Goal: Find specific page/section: Find specific page/section

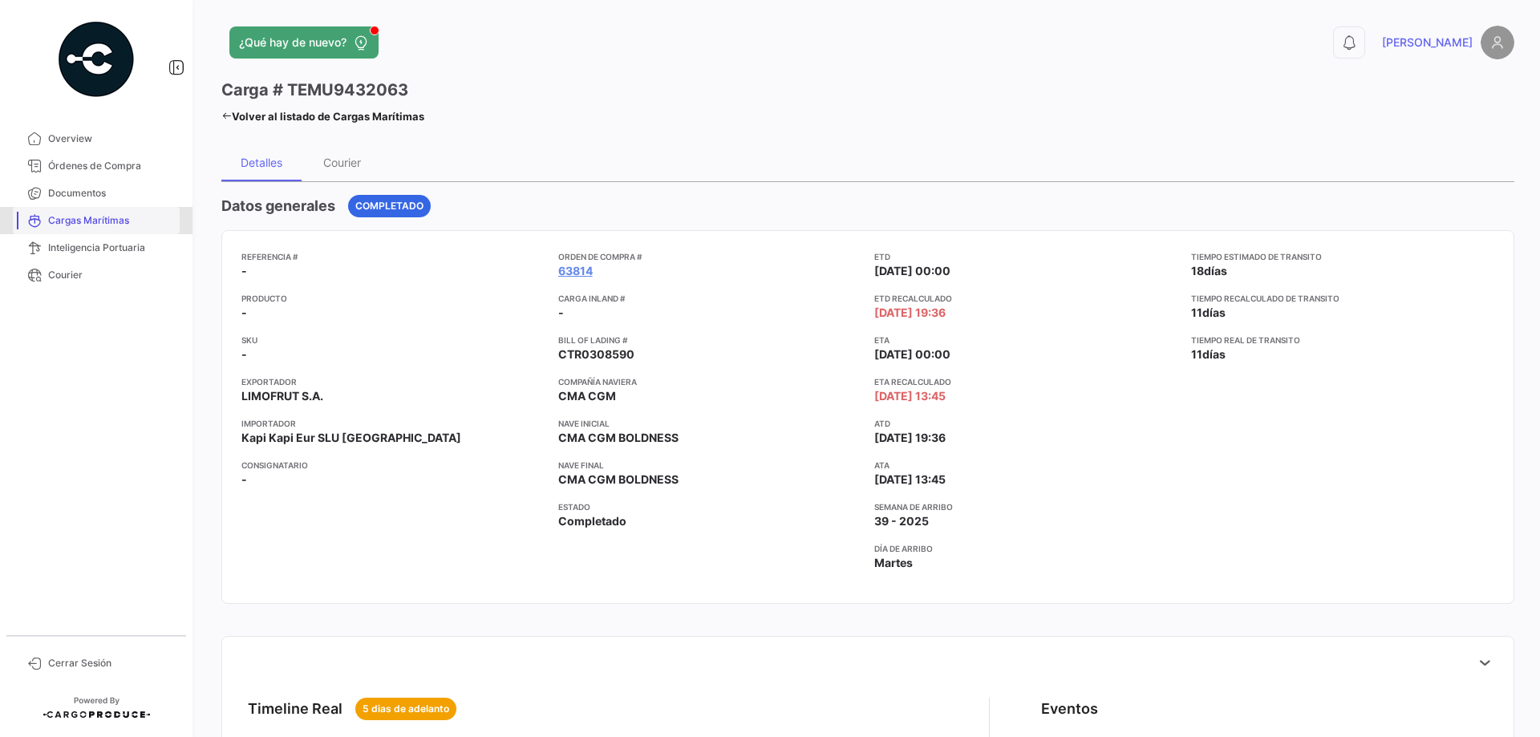
click at [67, 208] on link "Cargas Marítimas" at bounding box center [96, 220] width 167 height 27
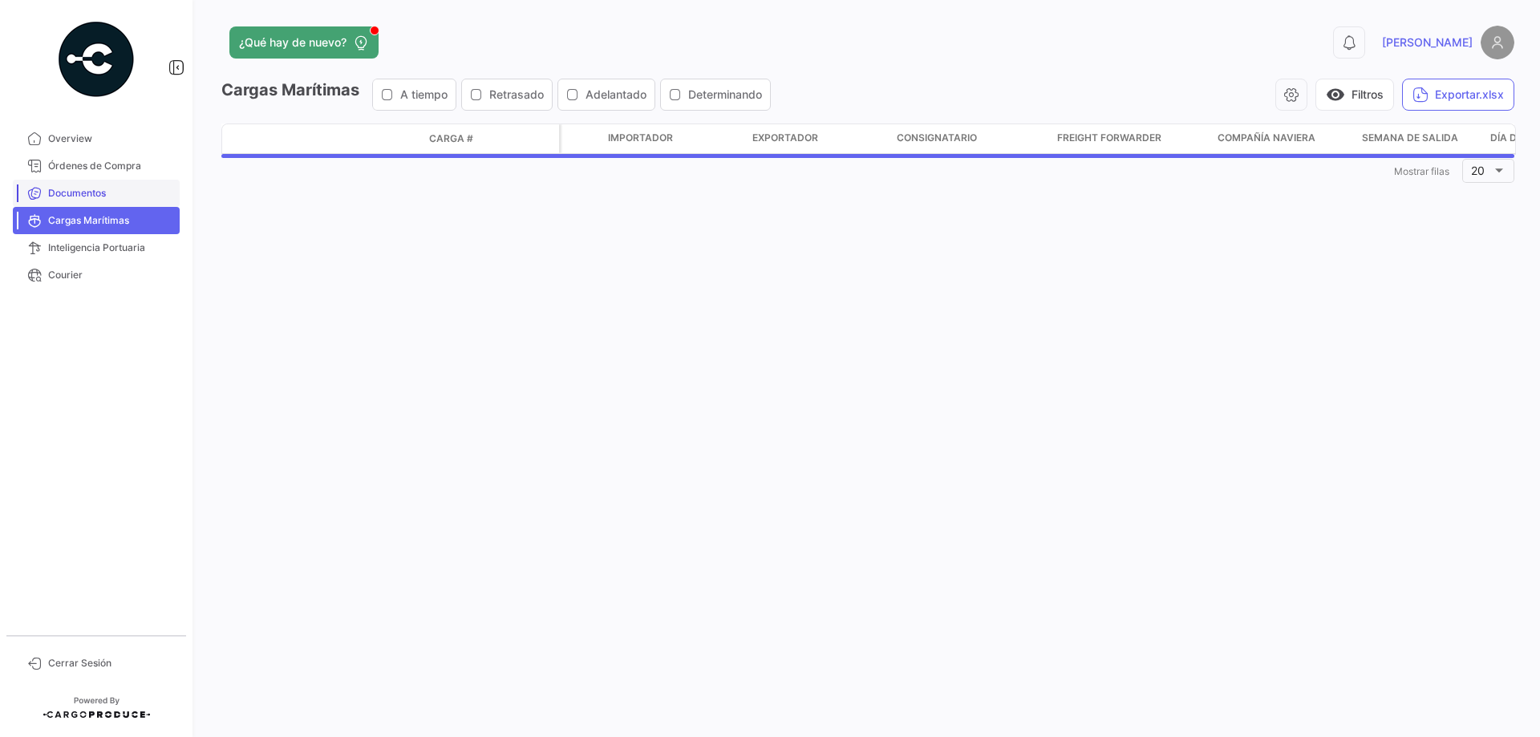
click at [79, 188] on span "Documentos" at bounding box center [110, 193] width 125 height 14
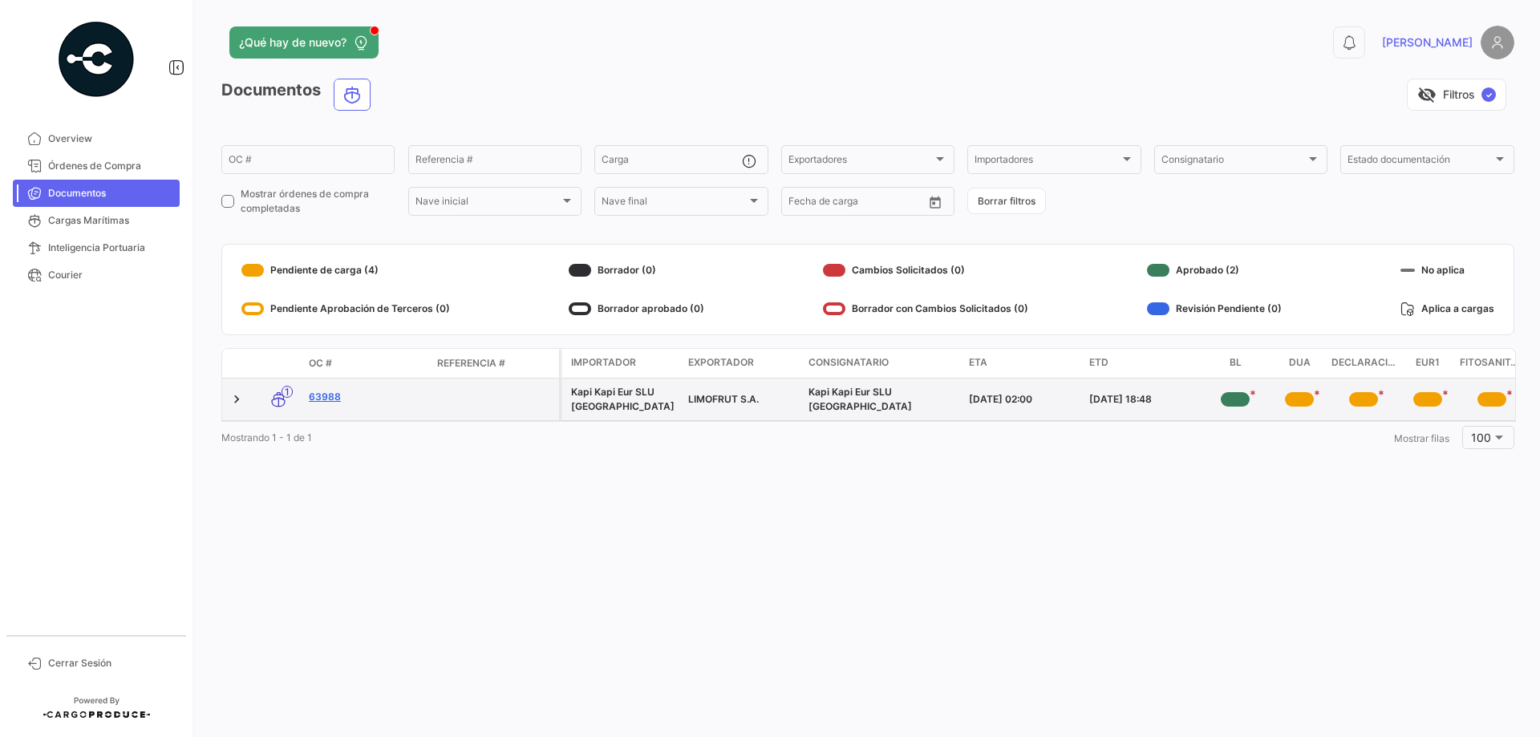
click at [327, 396] on link "63988" at bounding box center [367, 397] width 116 height 14
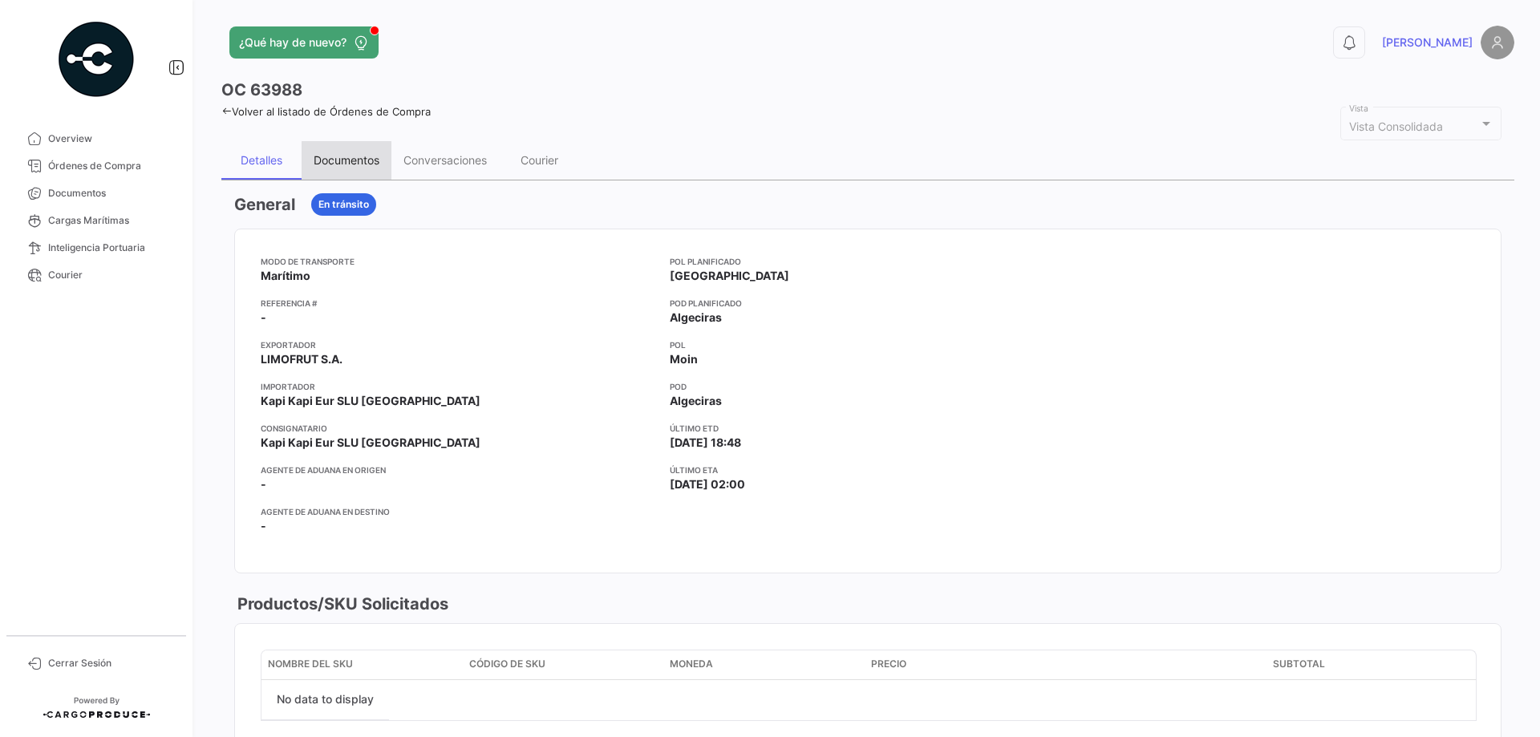
click at [337, 165] on div "Documentos" at bounding box center [347, 160] width 66 height 14
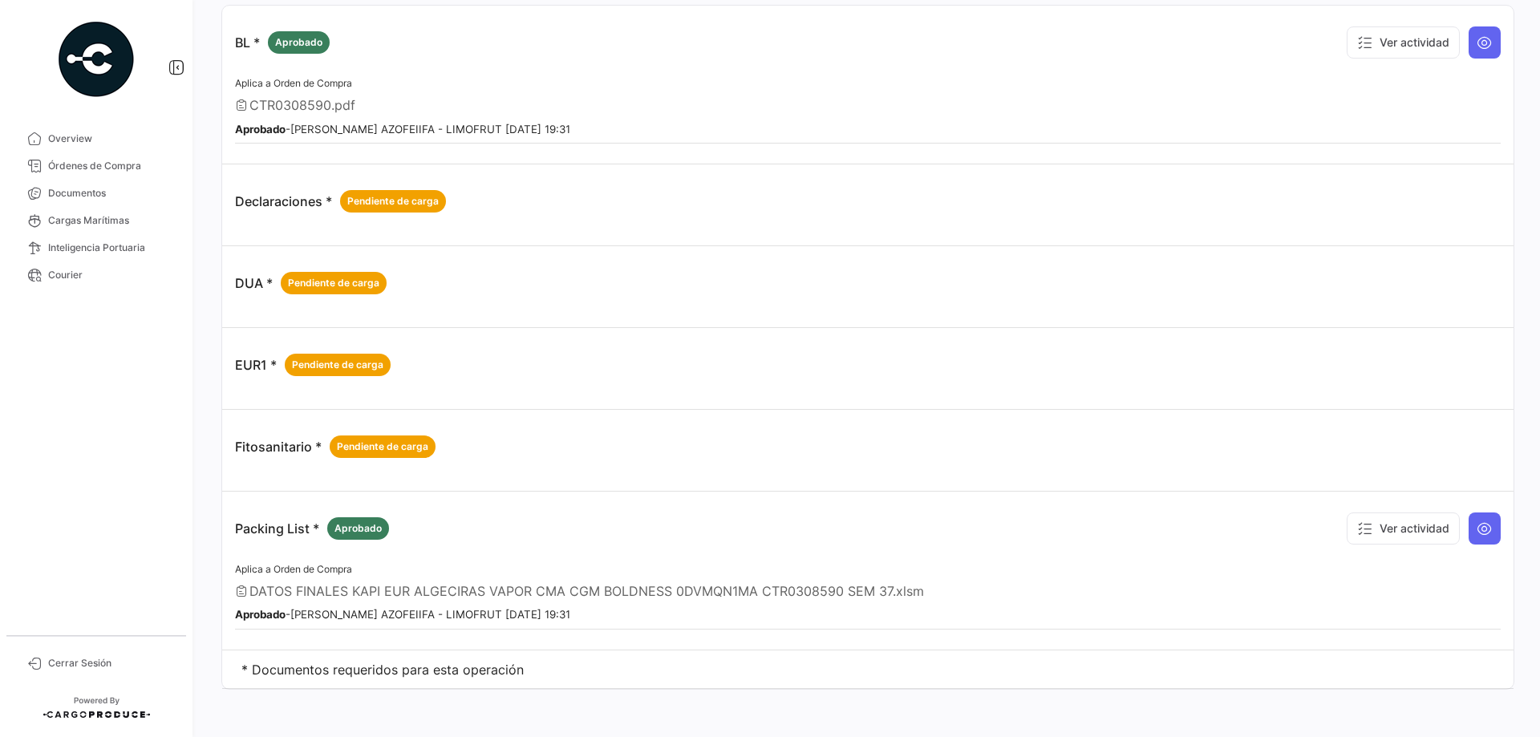
scroll to position [193, 0]
